Goal: Find specific page/section

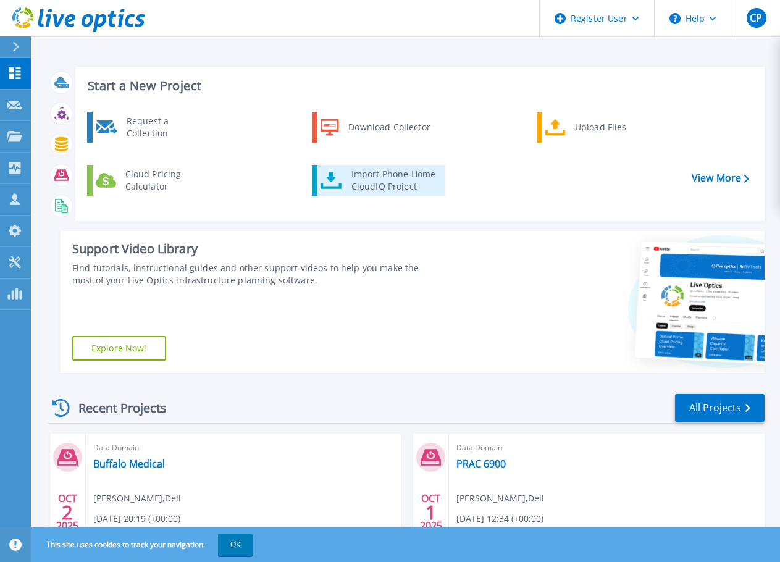
click at [377, 180] on div "Import Phone Home CloudIQ Project" at bounding box center [393, 180] width 96 height 25
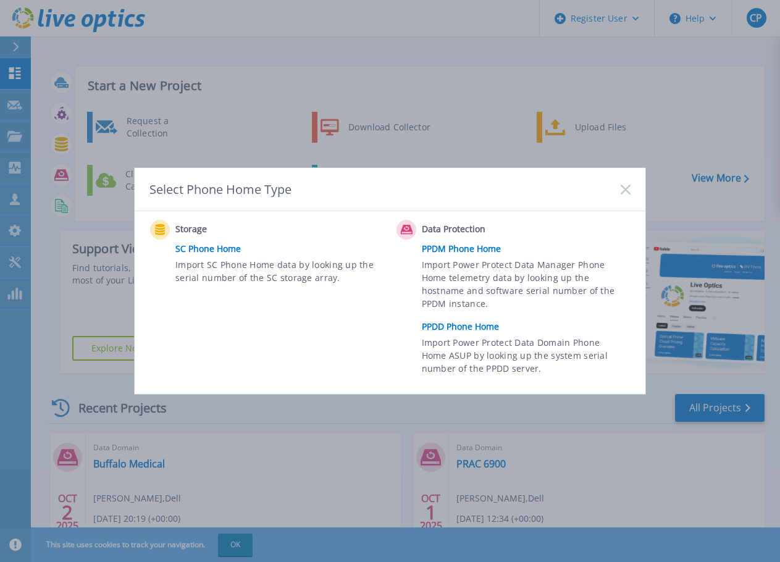
click at [431, 328] on link "PPDD Phone Home" at bounding box center [529, 326] width 215 height 19
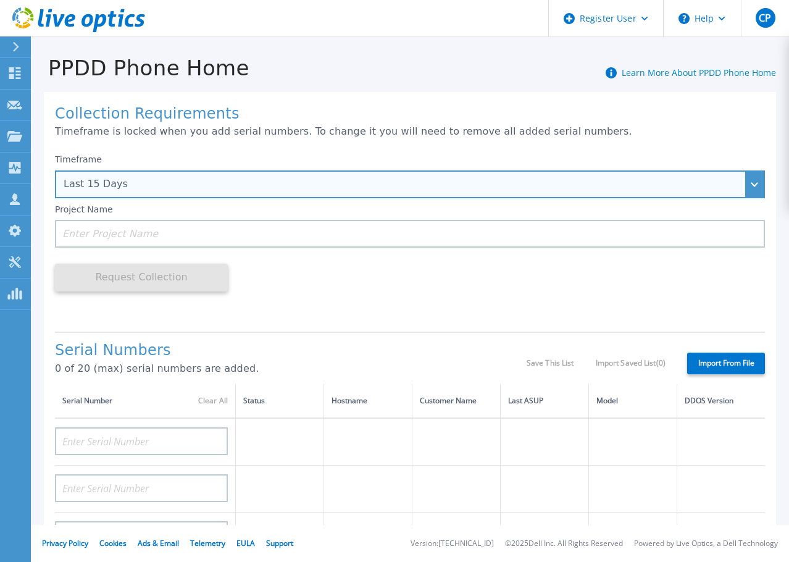
click at [164, 176] on div "Last 15 Days" at bounding box center [410, 184] width 710 height 28
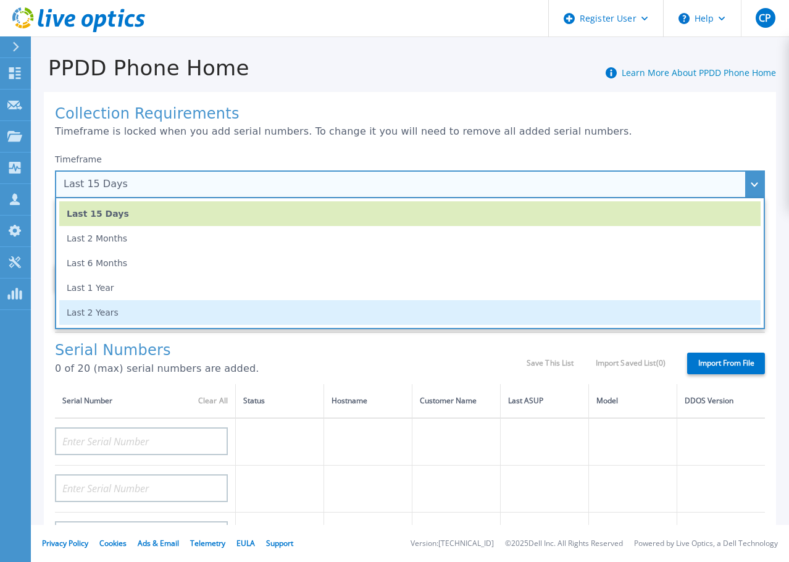
click at [137, 311] on li "Last 2 Years" at bounding box center [410, 312] width 702 height 25
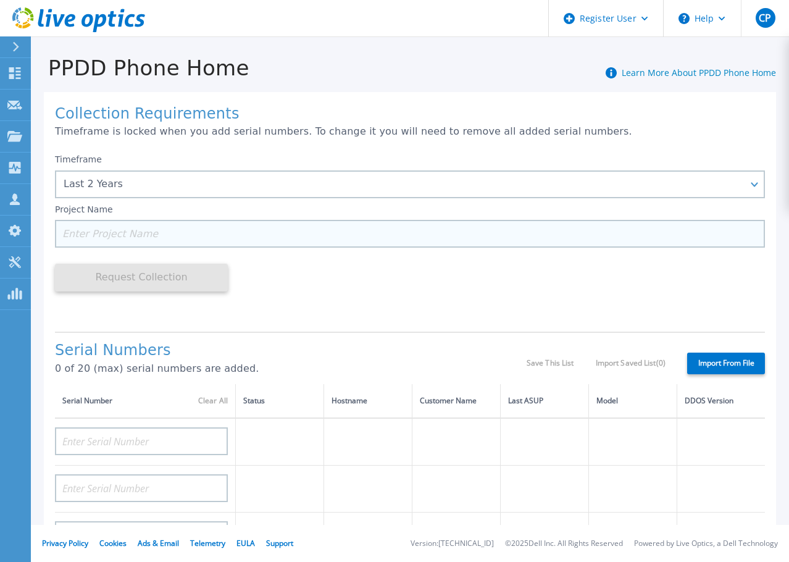
click at [114, 242] on input at bounding box center [410, 234] width 710 height 28
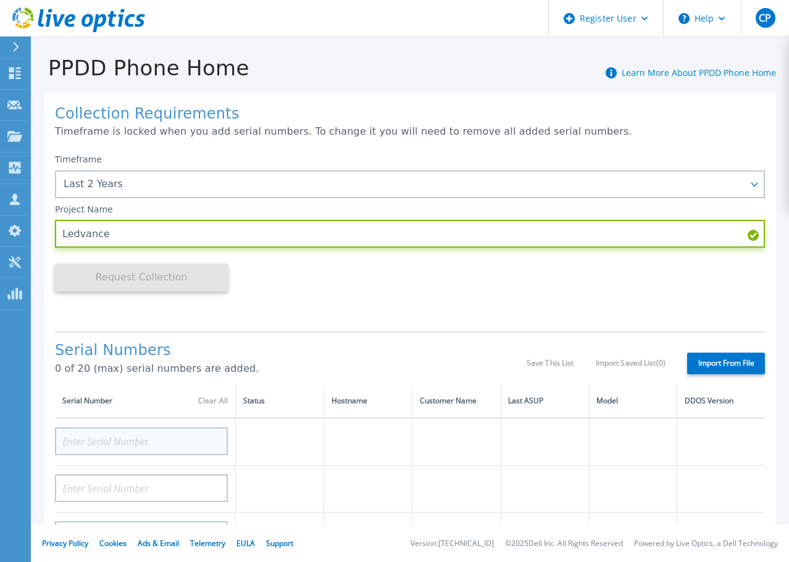
type input "Ledvance"
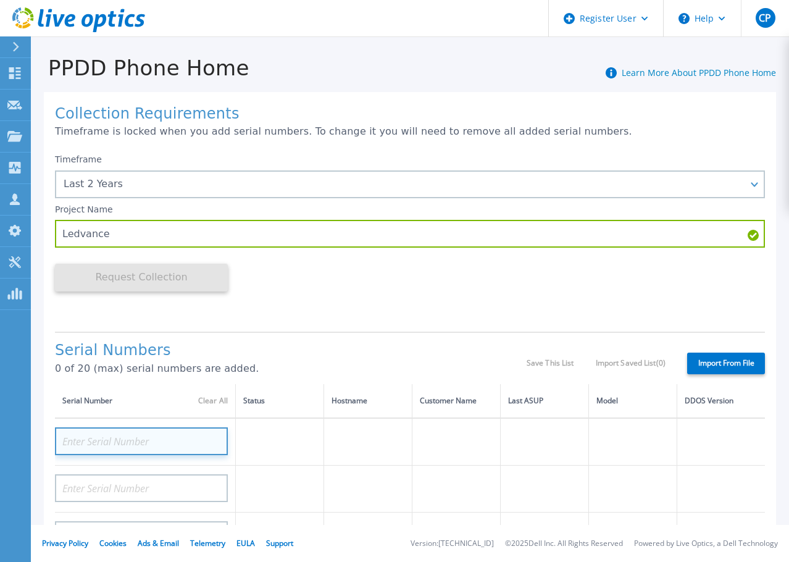
click at [102, 450] on input at bounding box center [141, 441] width 173 height 28
paste input "11LGWB4"
type input "11LGWB4"
